Goal: Task Accomplishment & Management: Manage account settings

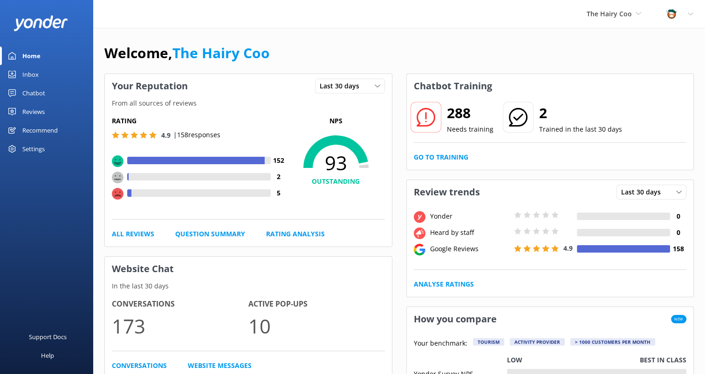
click at [32, 91] on div "Chatbot" at bounding box center [33, 93] width 23 height 19
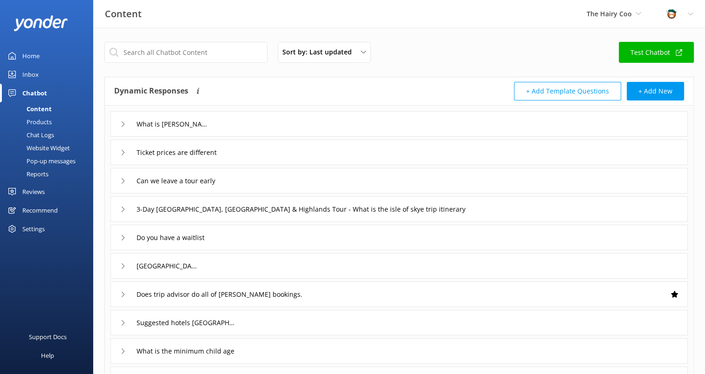
click at [34, 190] on div "Reviews" at bounding box center [33, 192] width 22 height 19
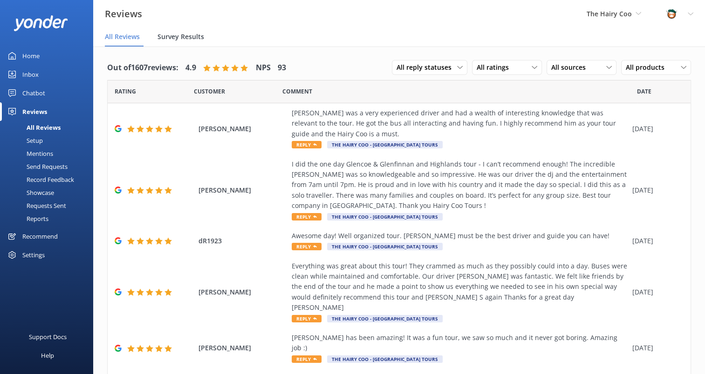
click at [185, 39] on span "Survey Results" at bounding box center [180, 36] width 47 height 9
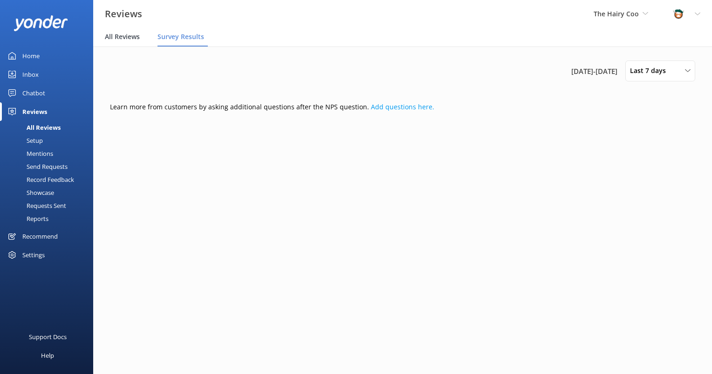
click at [134, 39] on span "All Reviews" at bounding box center [122, 36] width 35 height 9
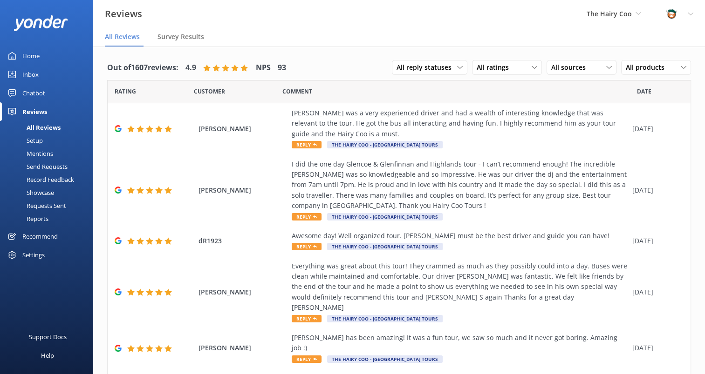
click at [38, 155] on div "Mentions" at bounding box center [30, 153] width 48 height 13
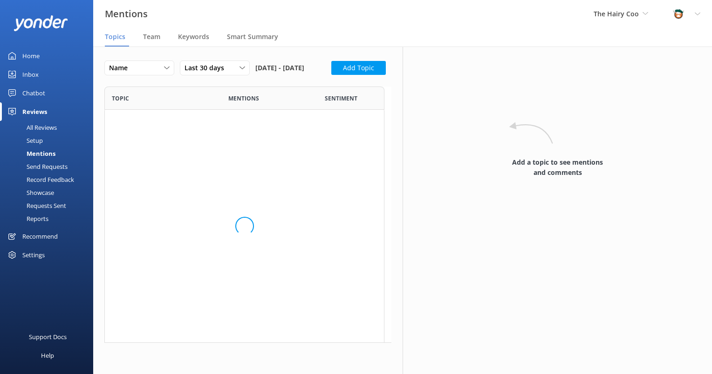
scroll to position [249, 272]
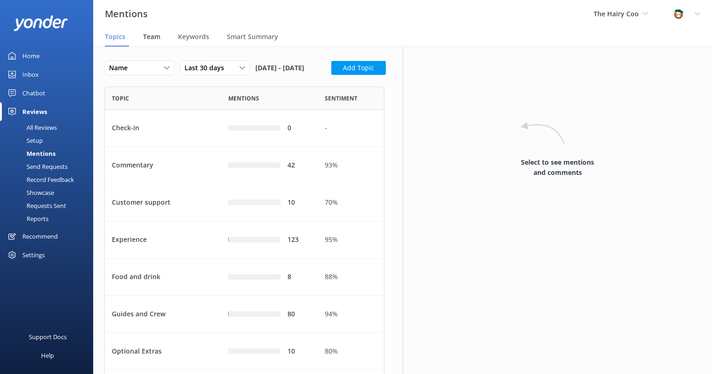
click at [153, 38] on span "Team" at bounding box center [151, 36] width 17 height 9
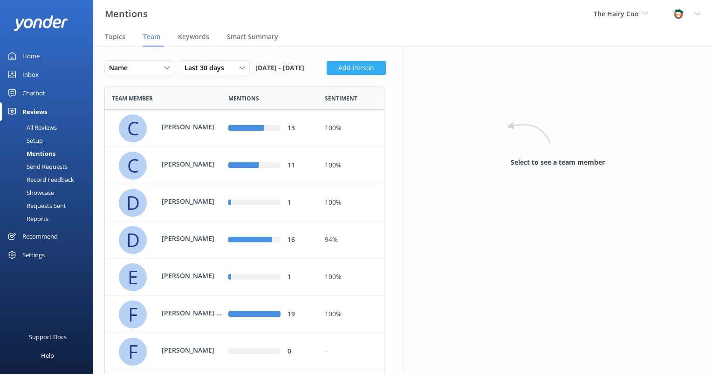
click at [327, 75] on button "Add Person" at bounding box center [356, 68] width 59 height 14
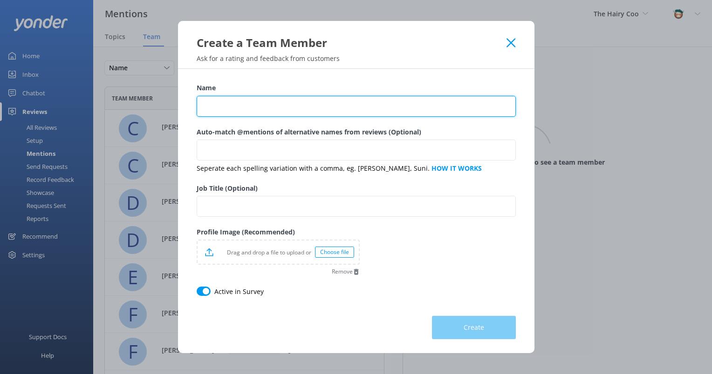
click at [295, 108] on input "Name" at bounding box center [356, 106] width 319 height 21
type input "[PERSON_NAME]"
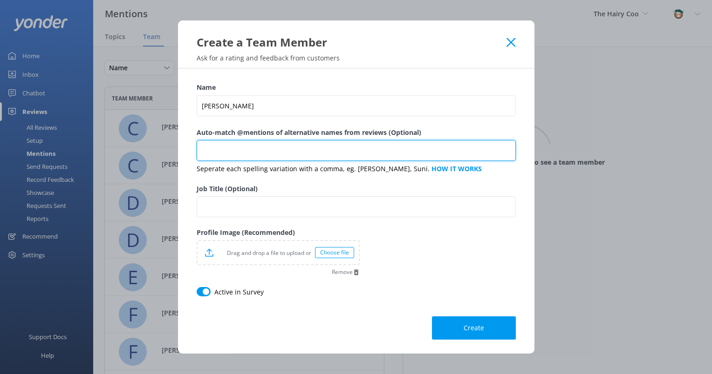
click at [284, 149] on input "Auto-match @mentions of alternative names from reviews (Optional)" at bounding box center [356, 150] width 319 height 21
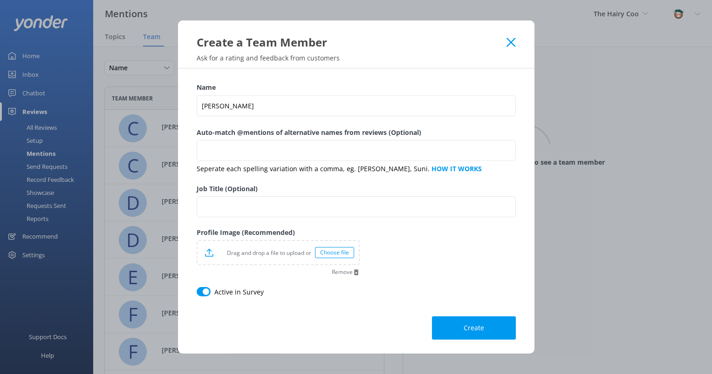
drag, startPoint x: 342, startPoint y: 134, endPoint x: 347, endPoint y: 138, distance: 6.0
click at [342, 134] on label "Auto-match @mentions of alternative names from reviews (Optional)" at bounding box center [356, 133] width 319 height 10
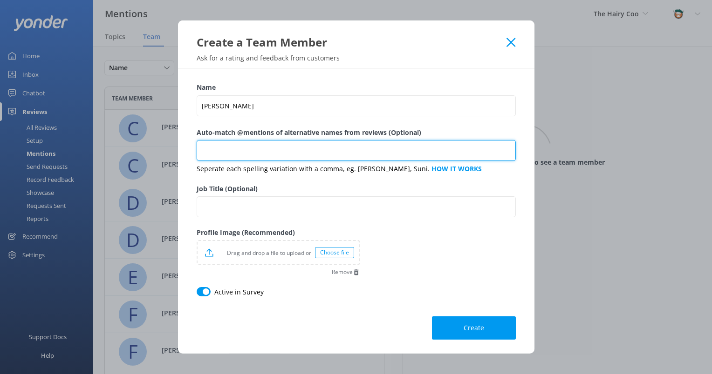
click at [342, 140] on input "Auto-match @mentions of alternative names from reviews (Optional)" at bounding box center [356, 150] width 319 height 21
click at [318, 154] on input "Auto-match @mentions of alternative names from reviews (Optional)" at bounding box center [356, 150] width 319 height 21
type input "[PERSON_NAME], [PERSON_NAME]"
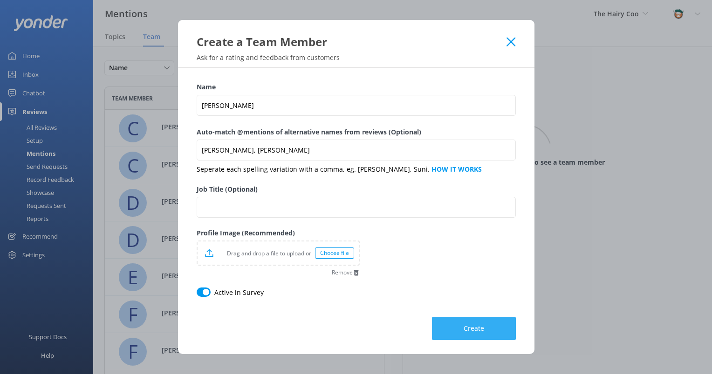
click at [470, 328] on span "Create" at bounding box center [473, 328] width 20 height 9
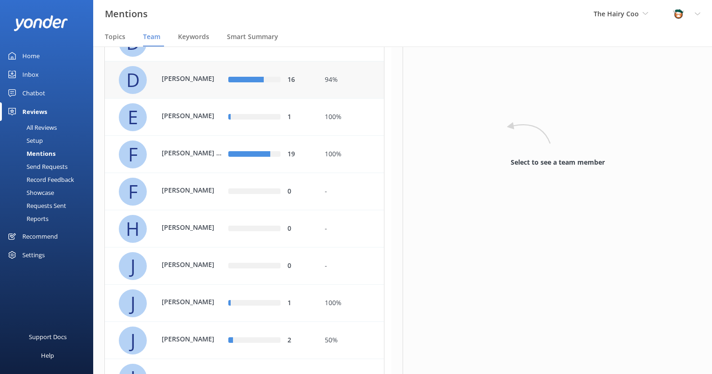
scroll to position [310, 0]
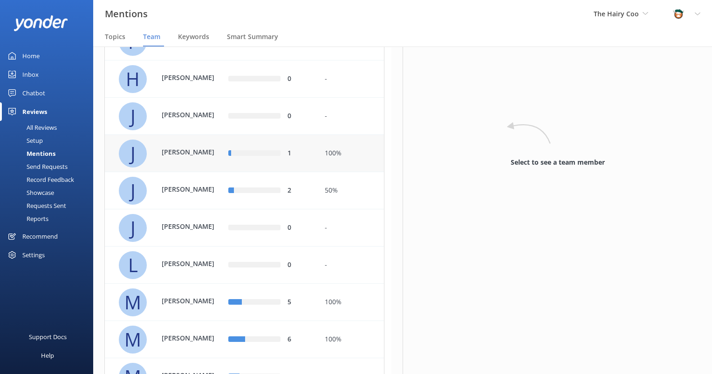
click at [186, 164] on div "J [PERSON_NAME]" at bounding box center [170, 154] width 103 height 28
